Goal: Task Accomplishment & Management: Use online tool/utility

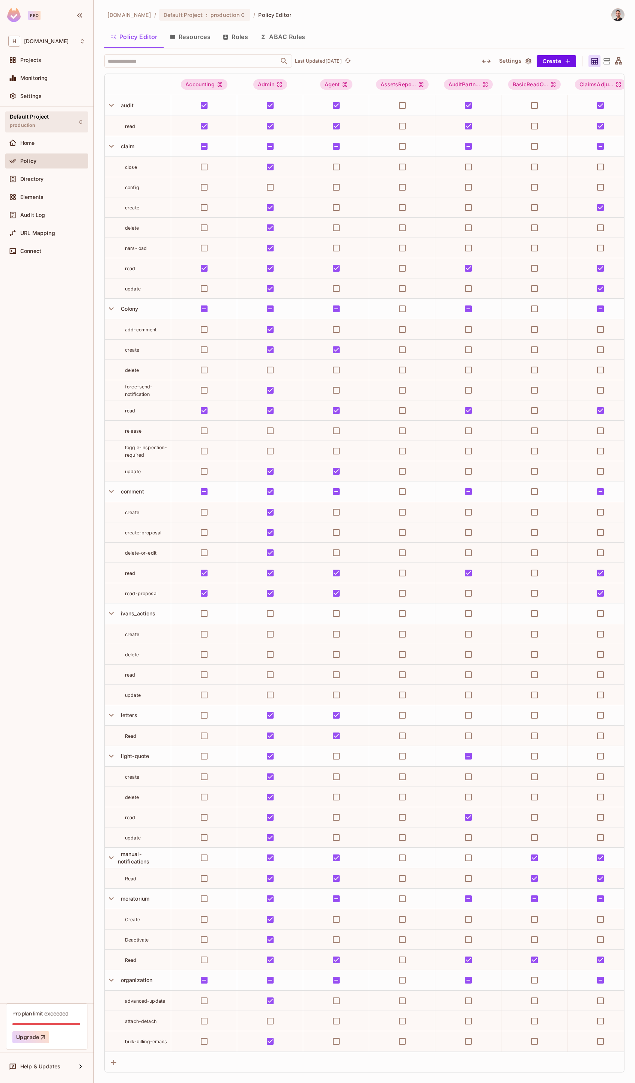
click at [32, 132] on div "Default Project production Home Policy Directory Elements Audit Log URL Mapping…" at bounding box center [46, 555] width 93 height 896
click at [42, 126] on div "Default Project production" at bounding box center [29, 122] width 39 height 16
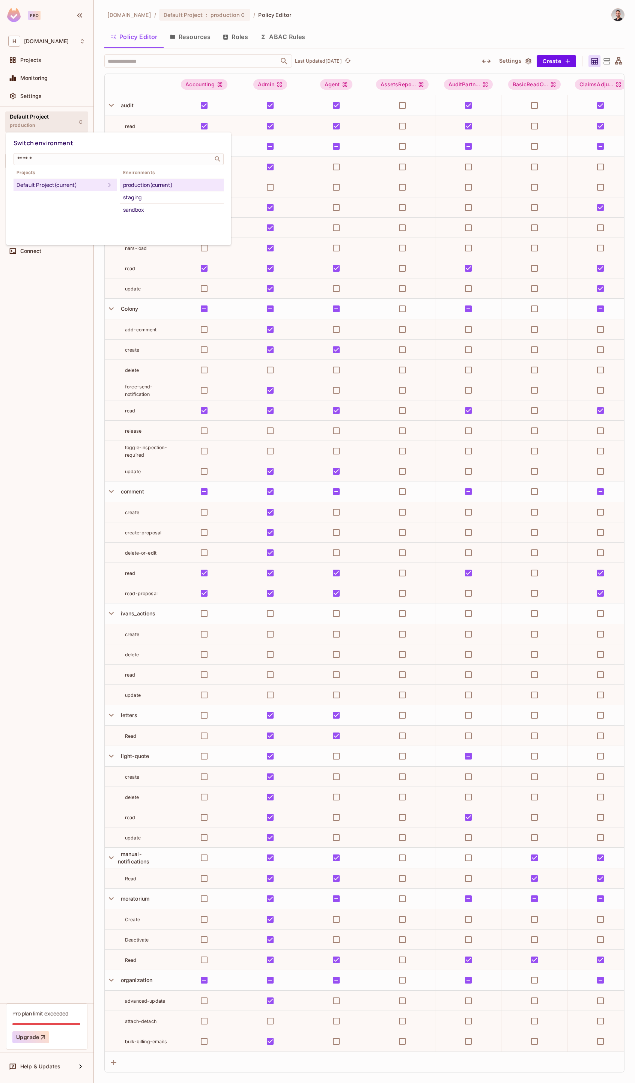
click at [134, 200] on div "staging" at bounding box center [172, 197] width 98 height 9
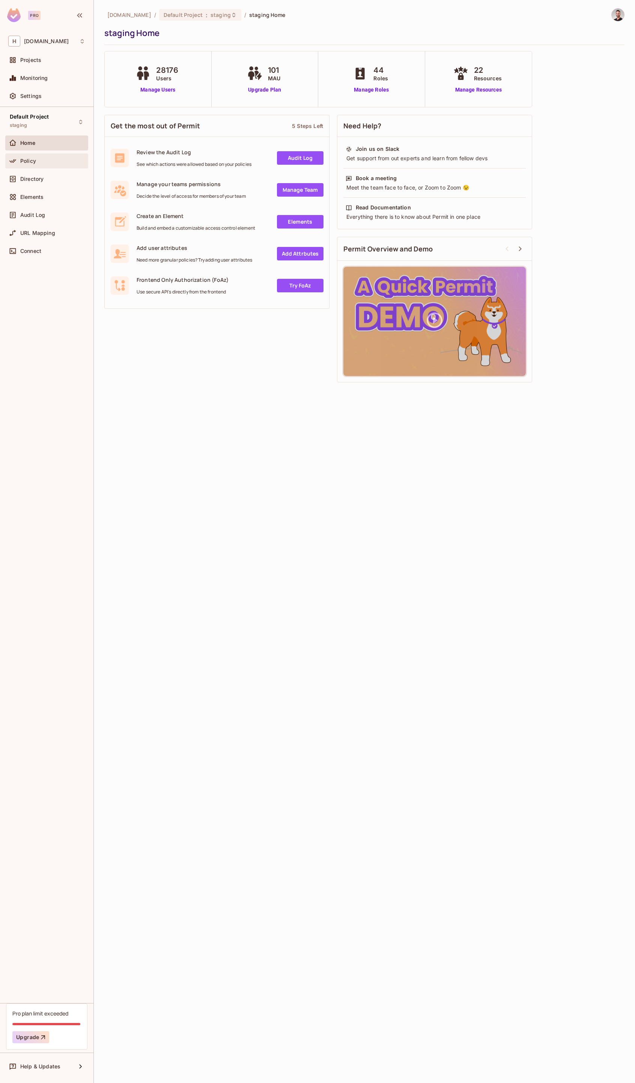
click at [33, 166] on div "Policy" at bounding box center [46, 161] width 83 height 15
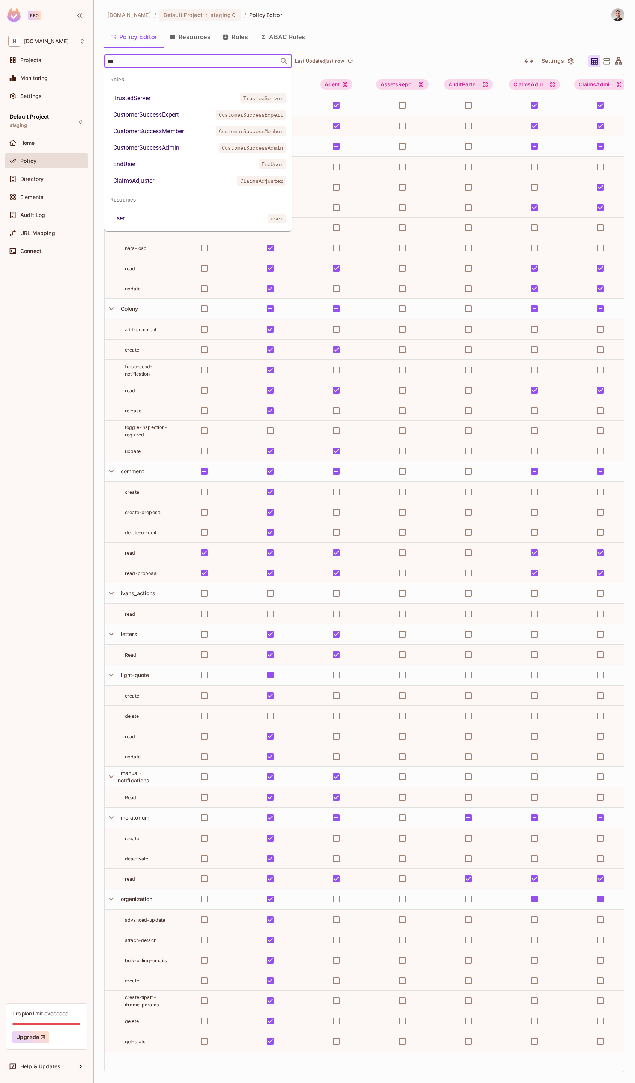
type input "****"
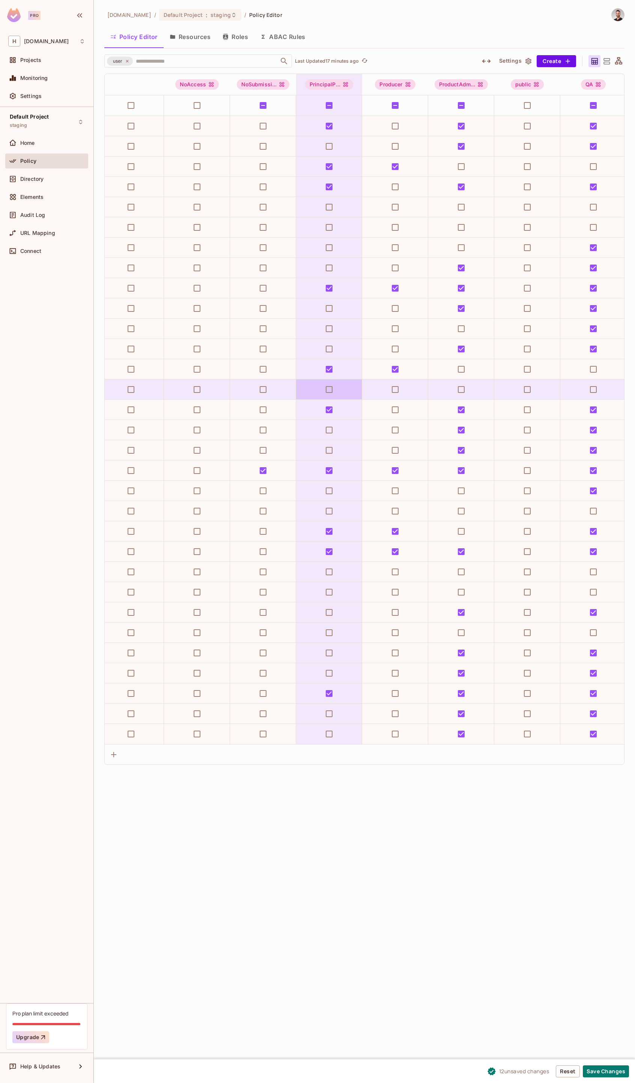
scroll to position [0, 1670]
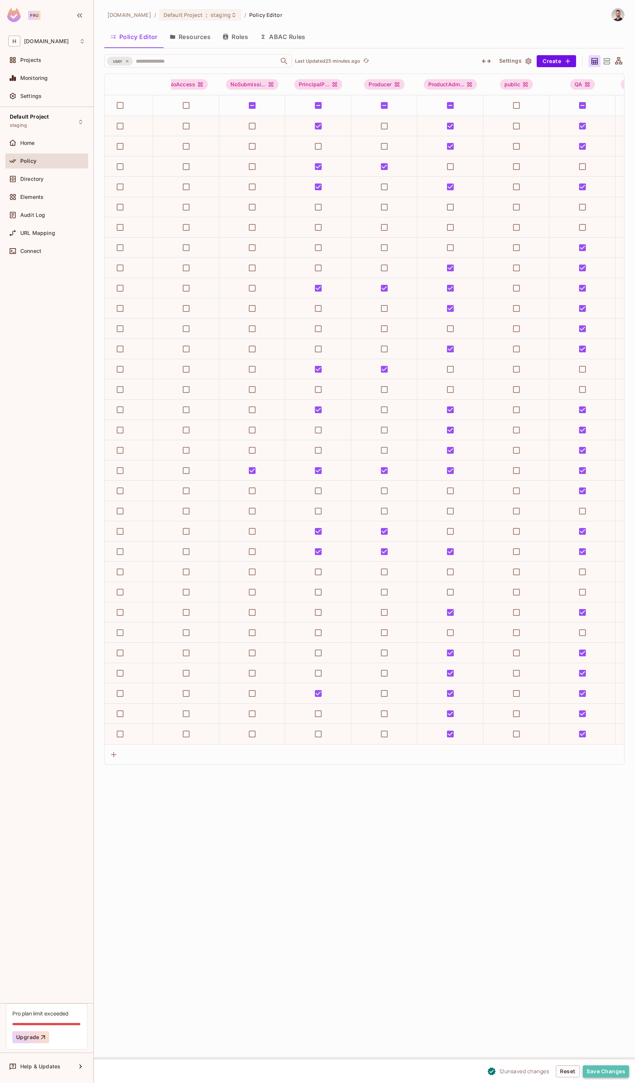
click at [601, 1071] on button "Save Changes" at bounding box center [606, 1072] width 46 height 12
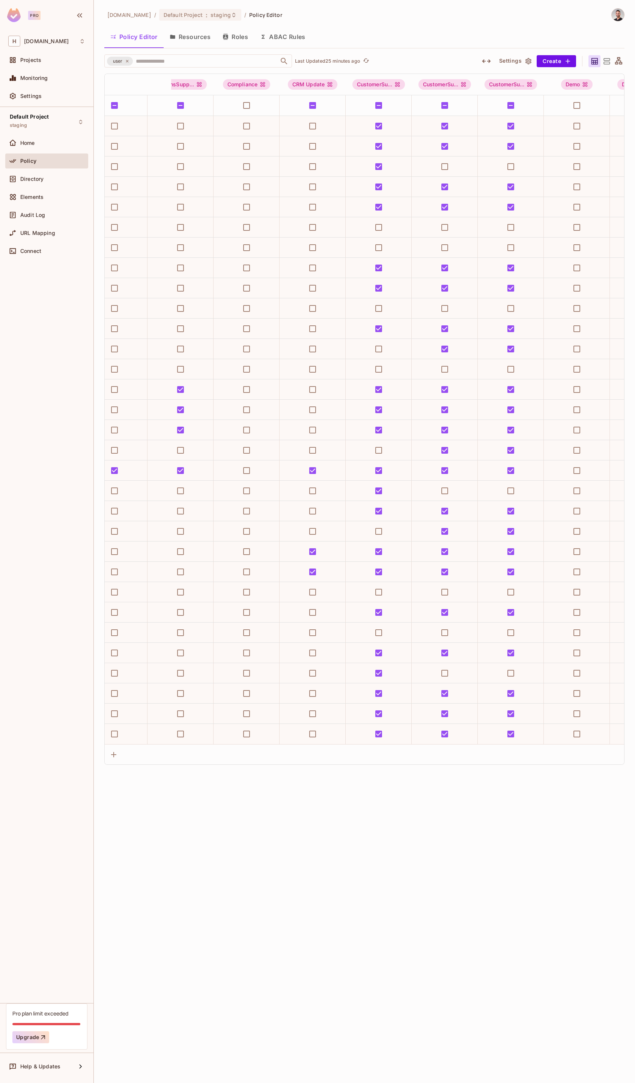
scroll to position [0, 0]
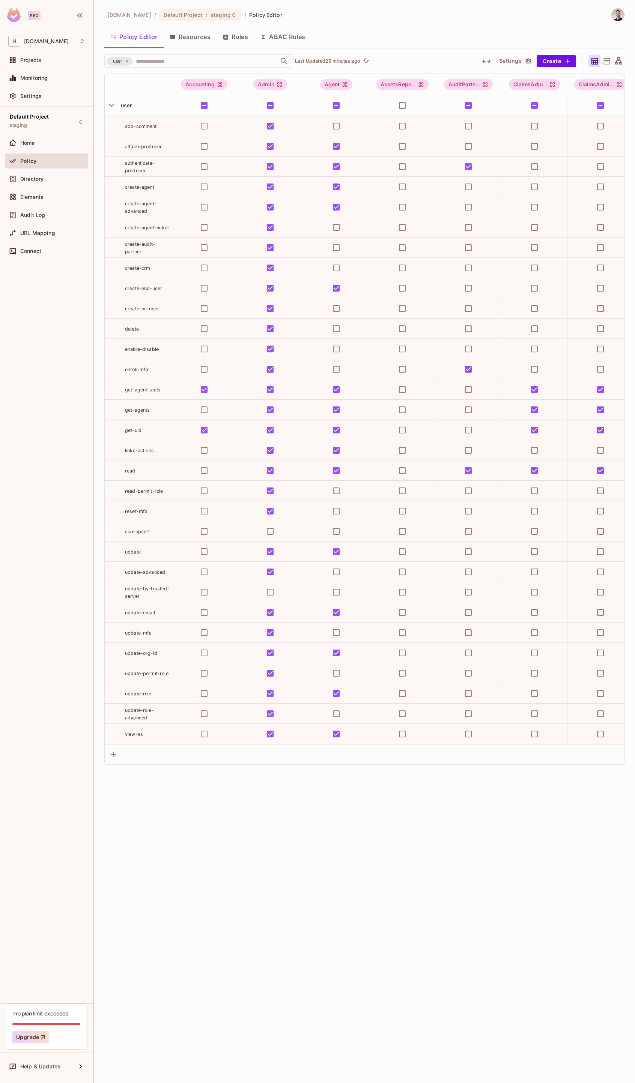
click at [152, 395] on td "get-agent-stats" at bounding box center [138, 390] width 66 height 20
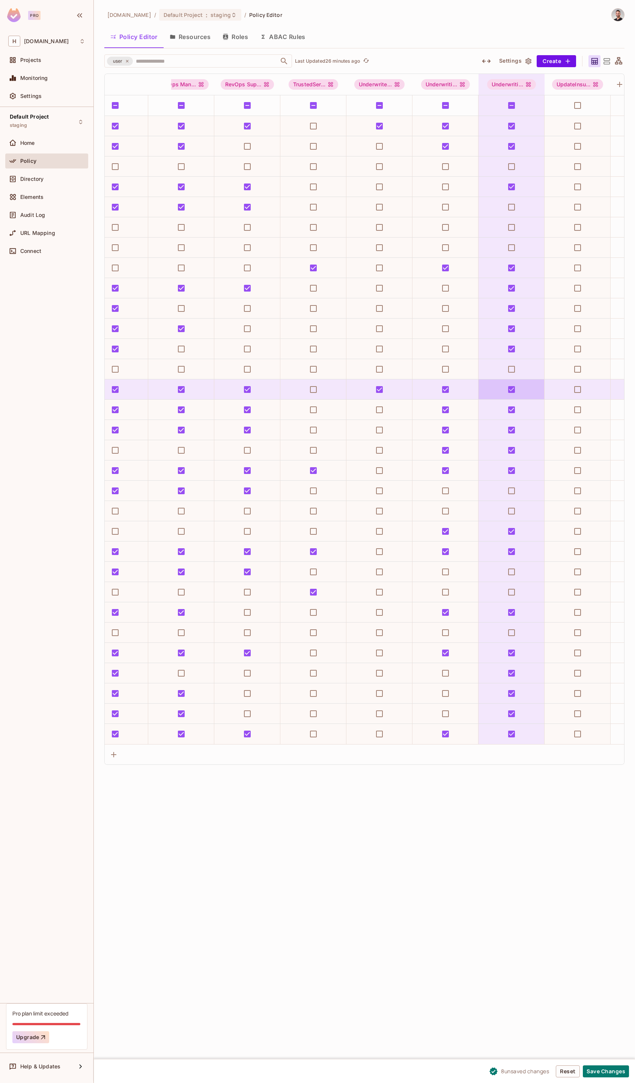
scroll to position [0, 2538]
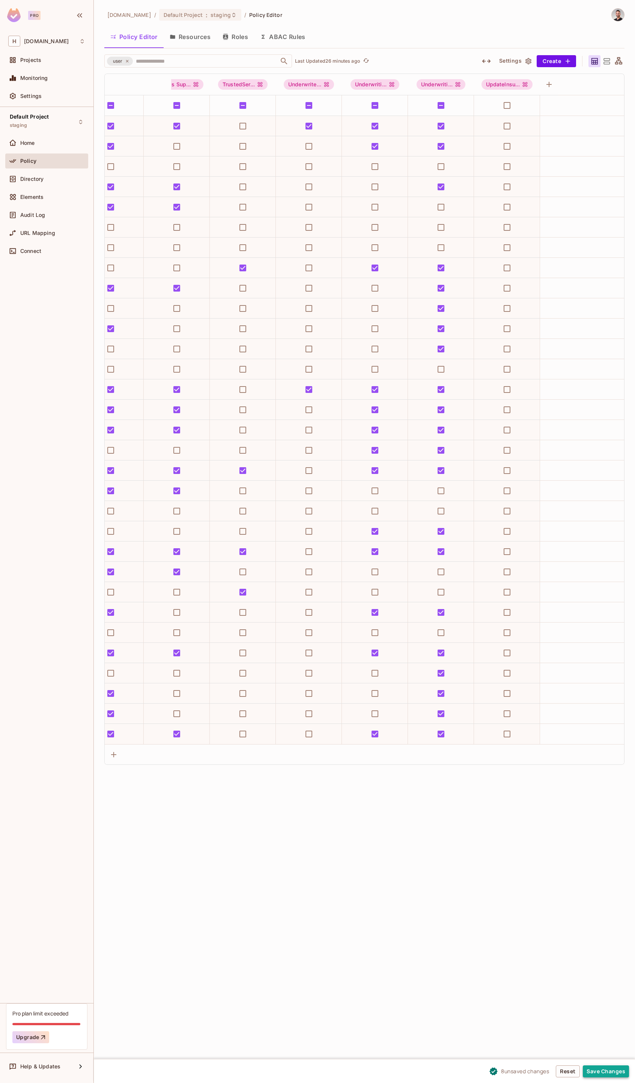
click at [609, 1068] on button "Save Changes" at bounding box center [606, 1072] width 46 height 12
drag, startPoint x: 136, startPoint y: 1045, endPoint x: 143, endPoint y: 1042, distance: 6.9
click at [136, 1045] on icon "Close" at bounding box center [134, 1046] width 8 height 8
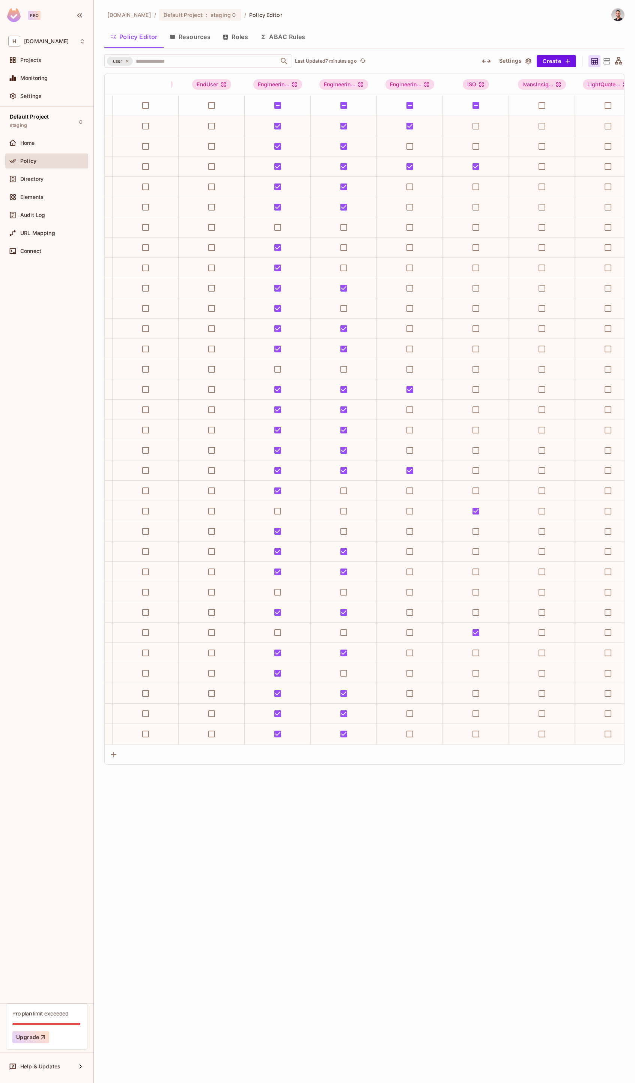
scroll to position [0, 946]
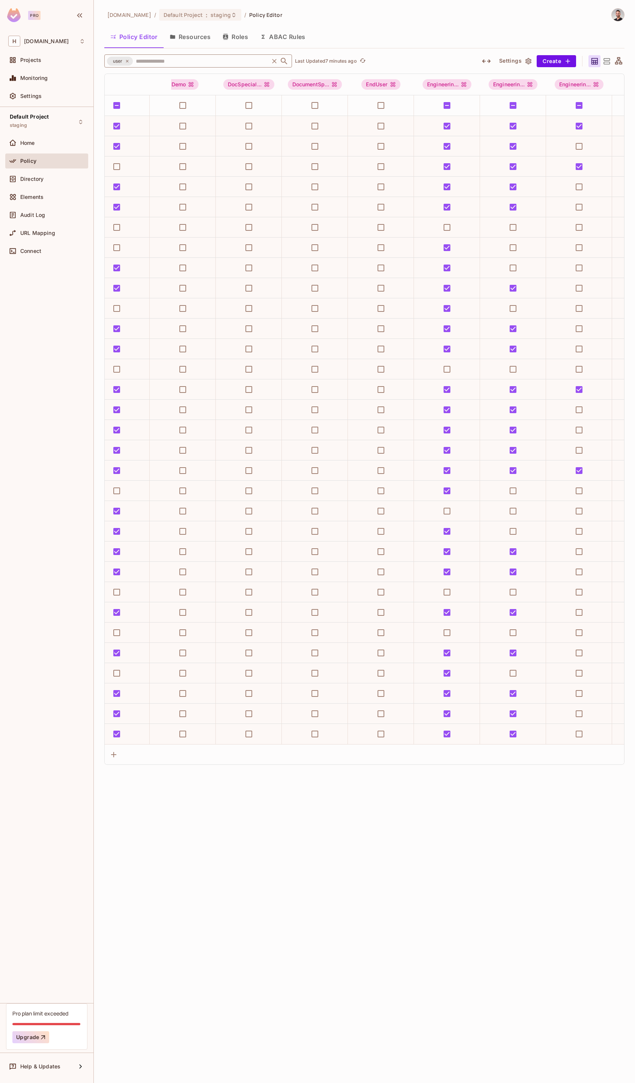
click at [128, 62] on icon at bounding box center [127, 61] width 5 height 5
click at [147, 62] on input "text" at bounding box center [201, 60] width 134 height 13
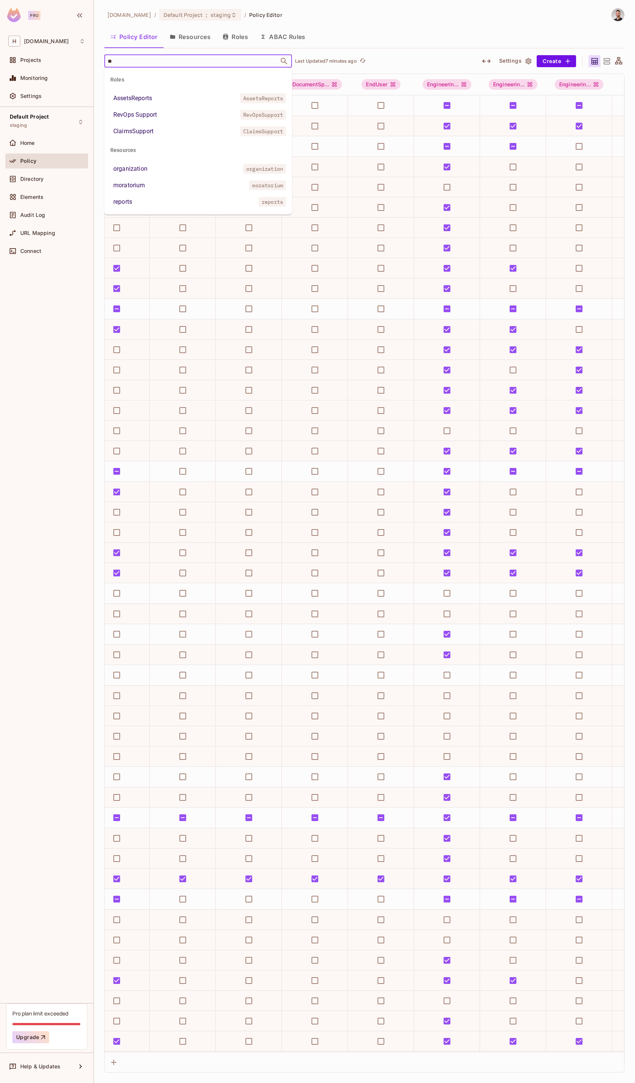
type input "***"
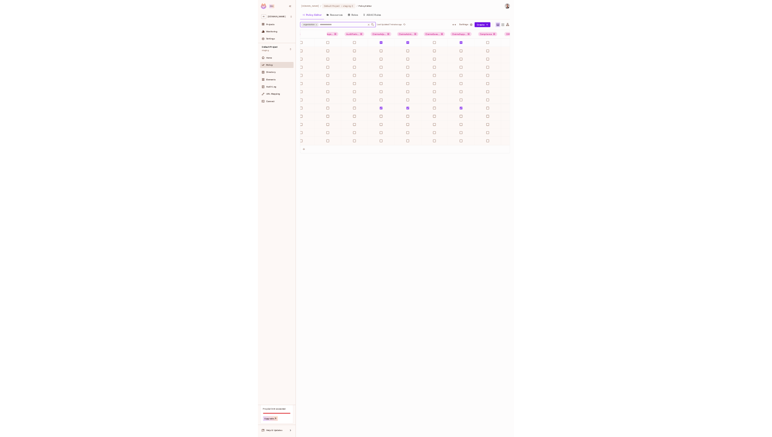
scroll to position [0, 0]
